Goal: Transaction & Acquisition: Purchase product/service

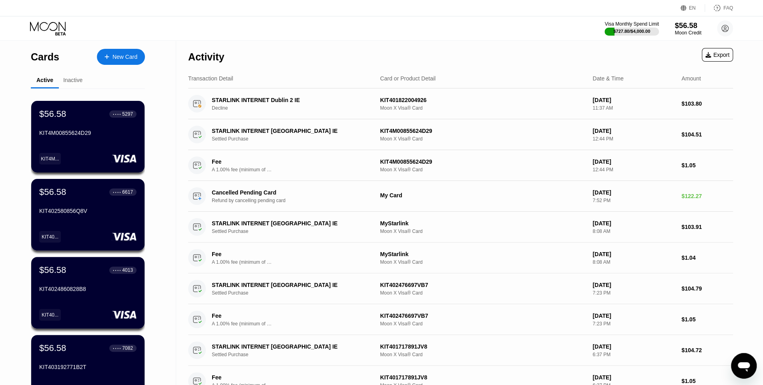
click at [686, 35] on div "Moon Credit" at bounding box center [688, 33] width 27 height 6
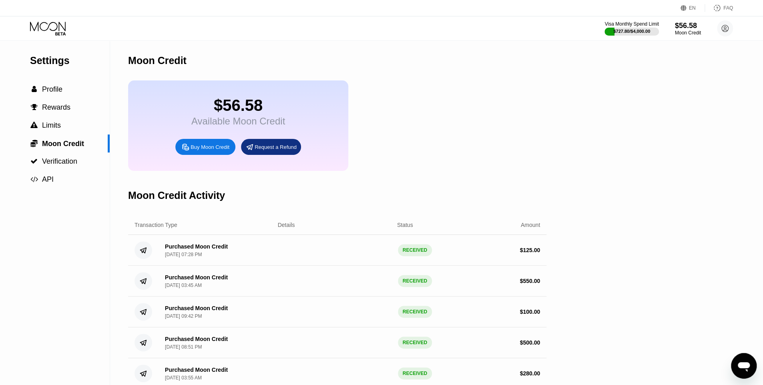
click at [205, 151] on div "Buy Moon Credit" at bounding box center [210, 147] width 39 height 7
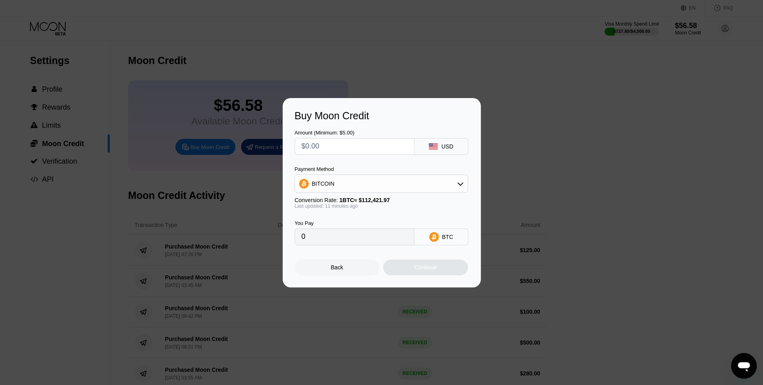
click at [356, 148] on input "text" at bounding box center [355, 147] width 106 height 16
type input "$5020"
type input "0.04470670"
type input "$500"
type input "0.00445286"
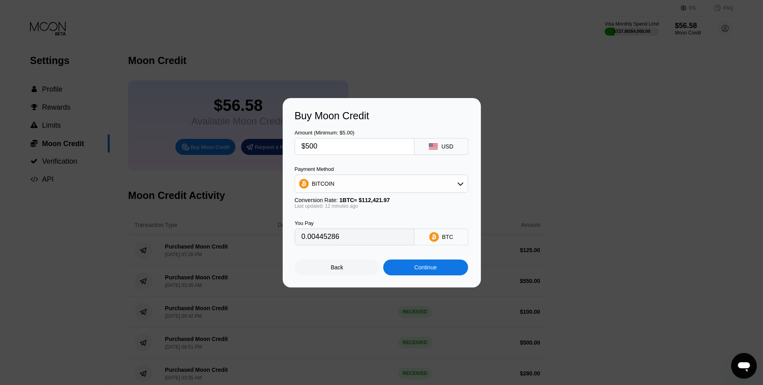
type input "$500"
click at [360, 192] on div "BITCOIN" at bounding box center [381, 184] width 173 height 18
click at [346, 185] on div "BITCOIN" at bounding box center [381, 184] width 173 height 16
click at [330, 224] on span "USDT on TRON" at bounding box center [334, 223] width 40 height 6
type input "505.05"
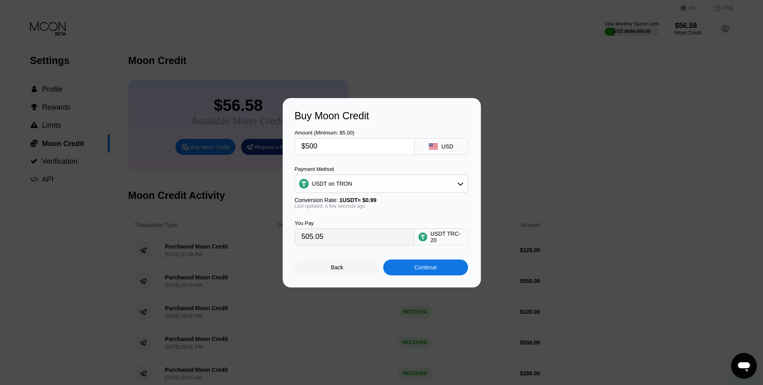
click at [430, 271] on div "Continue" at bounding box center [425, 267] width 22 height 6
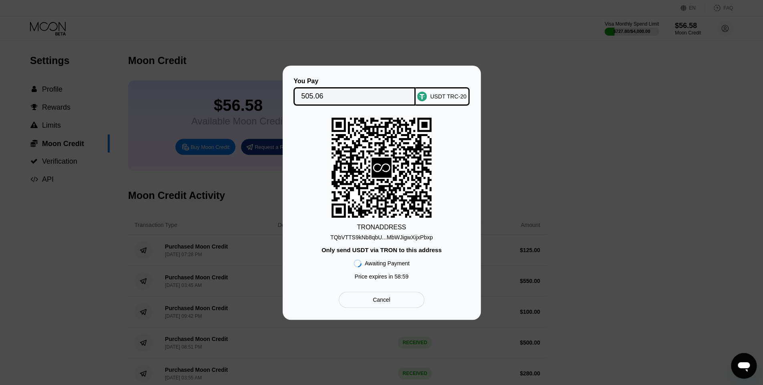
click at [407, 240] on div "TQbVTTS9kNb8qbU...MbWJigwXijxPbxp" at bounding box center [381, 237] width 103 height 6
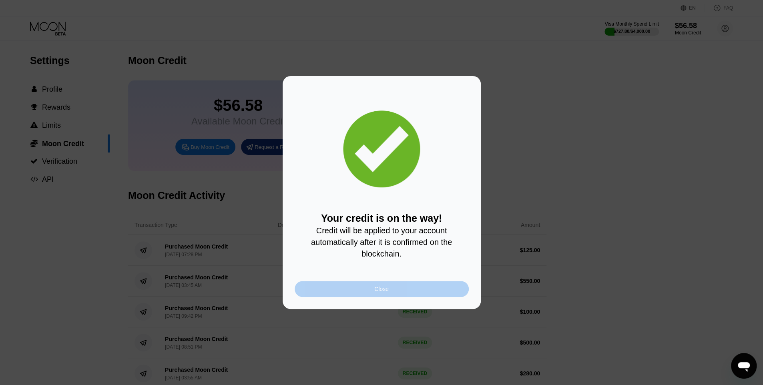
click at [361, 290] on div "Close" at bounding box center [382, 289] width 174 height 16
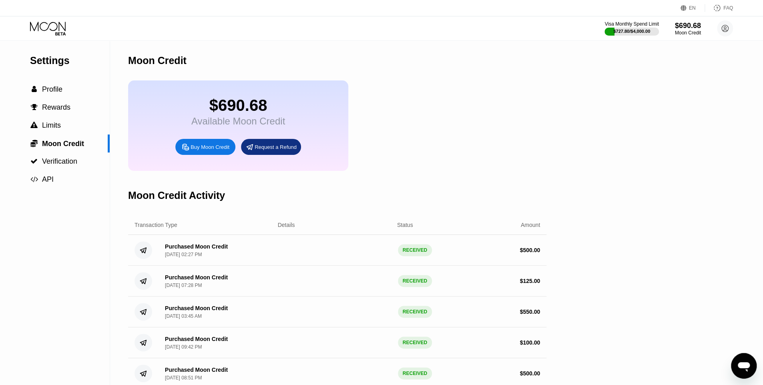
click at [57, 28] on icon at bounding box center [48, 29] width 37 height 14
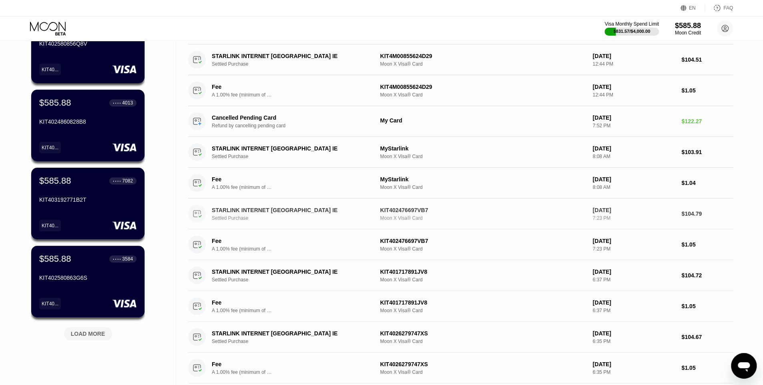
scroll to position [87, 0]
